Goal: Navigation & Orientation: Find specific page/section

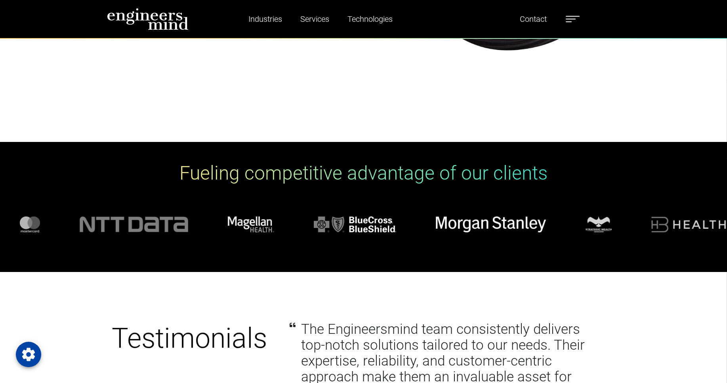
scroll to position [2901, 0]
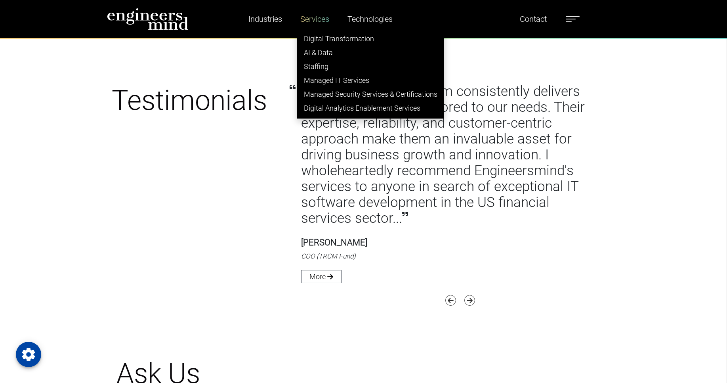
click at [308, 21] on link "Services" at bounding box center [314, 19] width 35 height 18
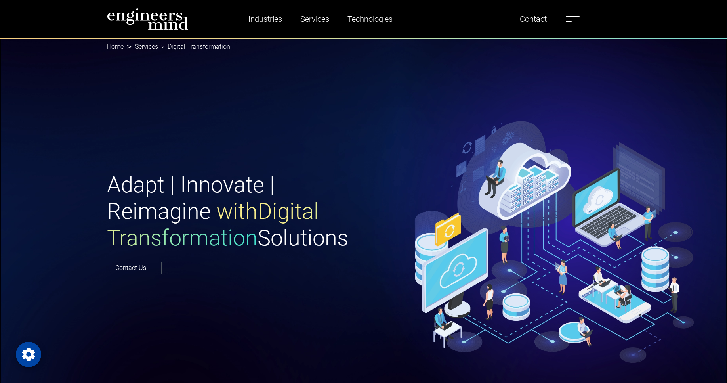
click at [293, 41] on ol "Home Services Digital Transformation" at bounding box center [364, 46] width 514 height 17
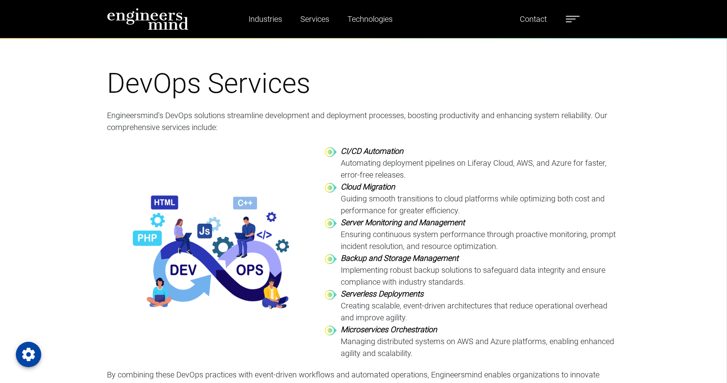
scroll to position [2524, 0]
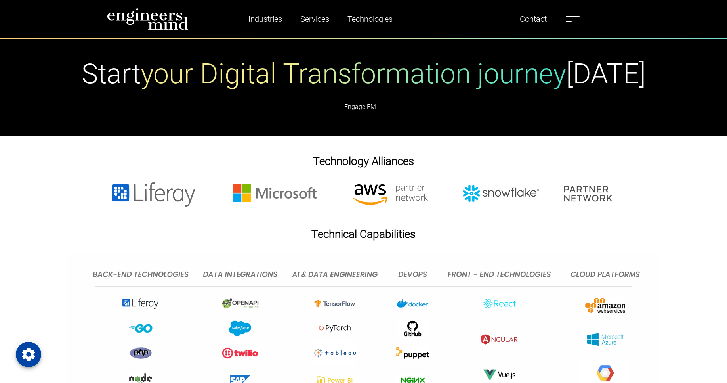
click at [587, 13] on div "Industries Financial Services Healthcare Manufacturing Services Digital Transfo…" at bounding box center [363, 19] width 523 height 22
click at [573, 17] on label at bounding box center [573, 19] width 14 height 10
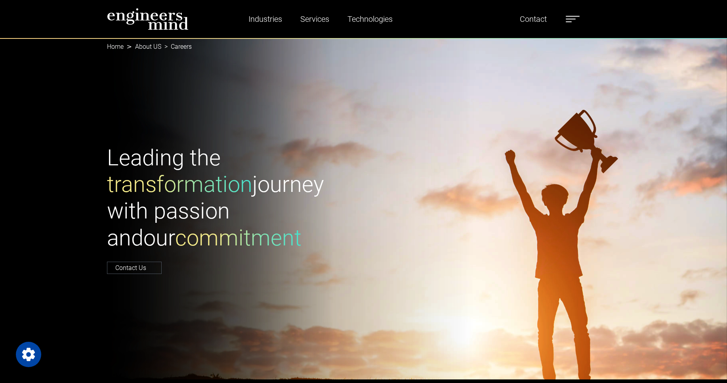
scroll to position [1281, 0]
